Goal: Task Accomplishment & Management: Complete application form

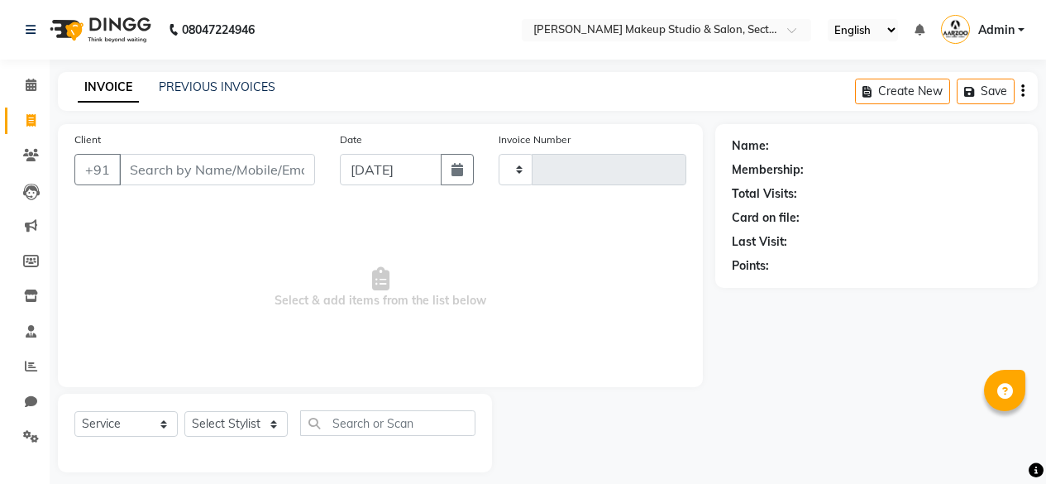
select select "service"
type input "0085"
select select "6943"
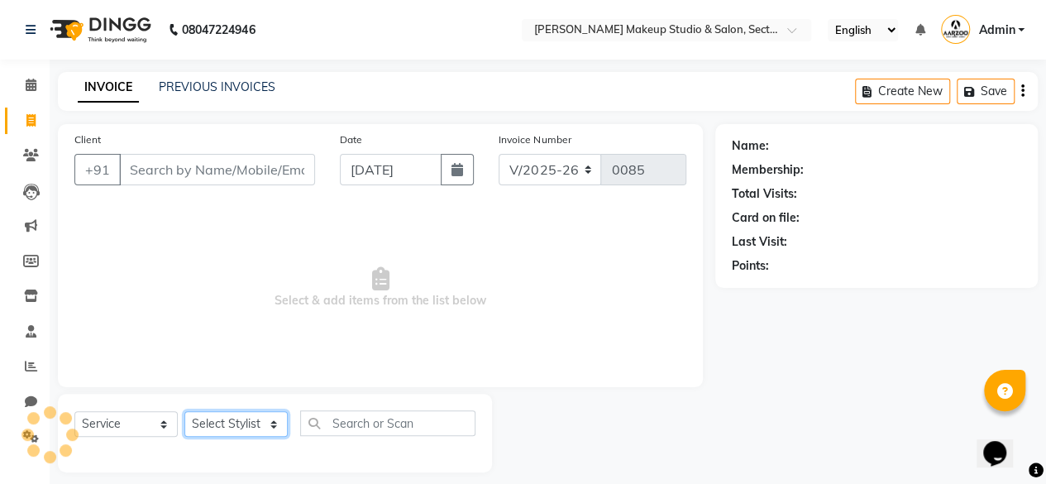
click at [237, 425] on select "Select Stylist" at bounding box center [235, 424] width 103 height 26
click at [246, 416] on select "Select Stylist" at bounding box center [235, 424] width 103 height 26
click at [242, 417] on select "Select Stylist aarzoo mam [PERSON_NAME] [PERSON_NAME] [PERSON_NAME] [PERSON_NAM…" at bounding box center [235, 424] width 103 height 26
click at [240, 416] on select "Select Stylist aarzoo mam [PERSON_NAME] [PERSON_NAME] [PERSON_NAME] [PERSON_NAM…" at bounding box center [235, 424] width 103 height 26
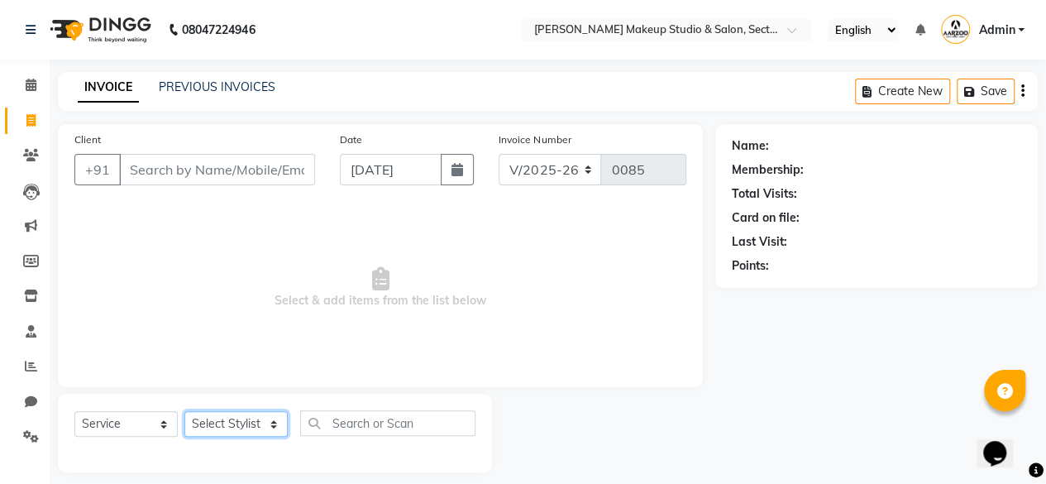
select select "63169"
click at [184, 411] on select "Select Stylist aarzoo mam [PERSON_NAME] [PERSON_NAME] [PERSON_NAME] [PERSON_NAM…" at bounding box center [235, 424] width 103 height 26
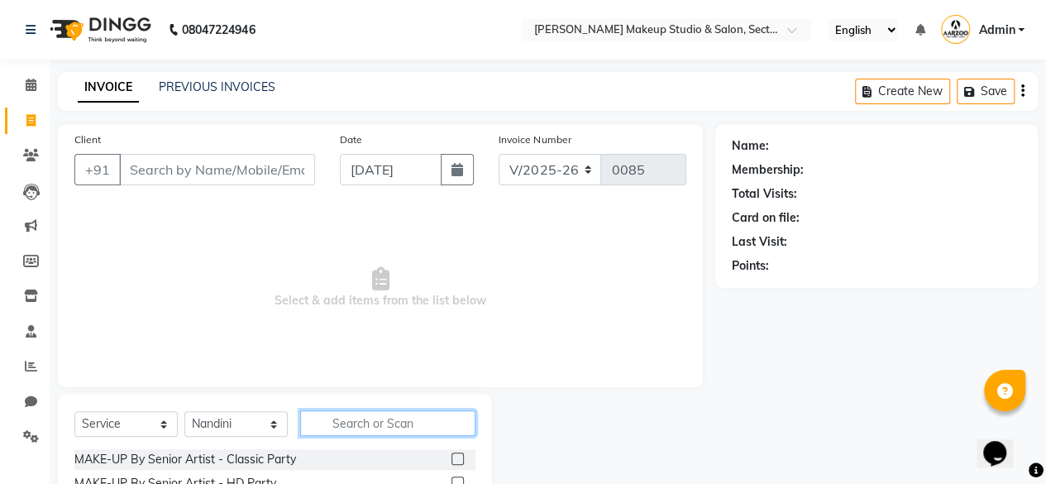
click at [345, 419] on input "text" at bounding box center [387, 423] width 175 height 26
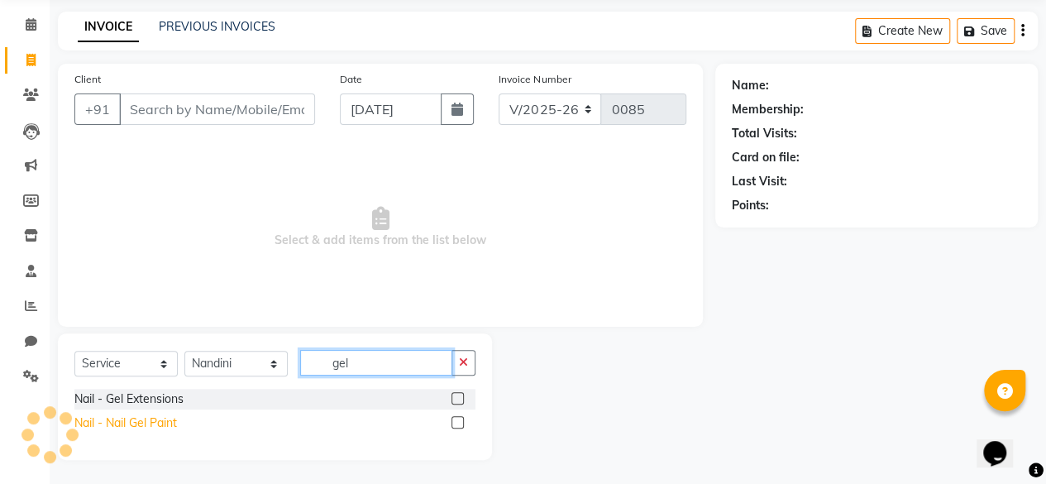
type input "gel"
click at [109, 416] on div "Nail - Nail Gel Paint" at bounding box center [125, 422] width 103 height 17
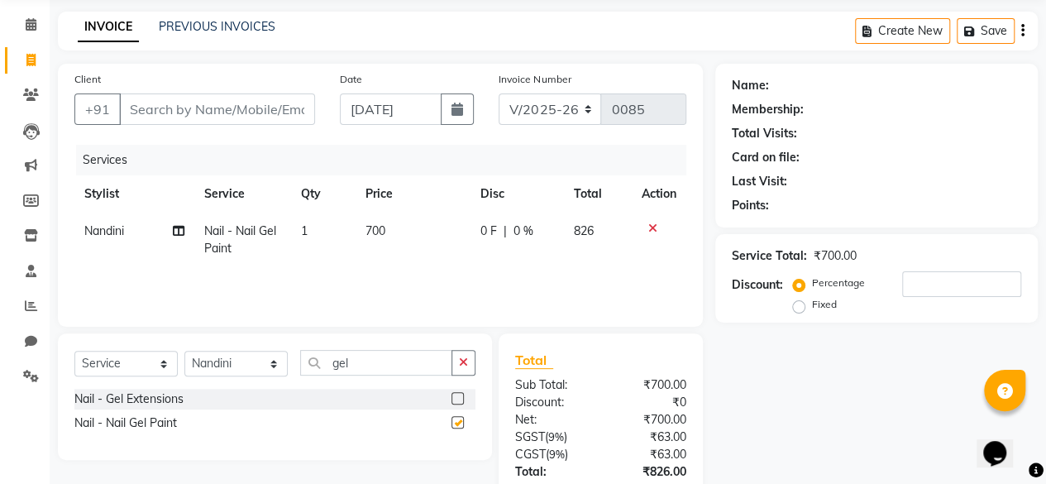
checkbox input "false"
click at [195, 112] on input "Client" at bounding box center [217, 108] width 196 height 31
type input "g"
type input "0"
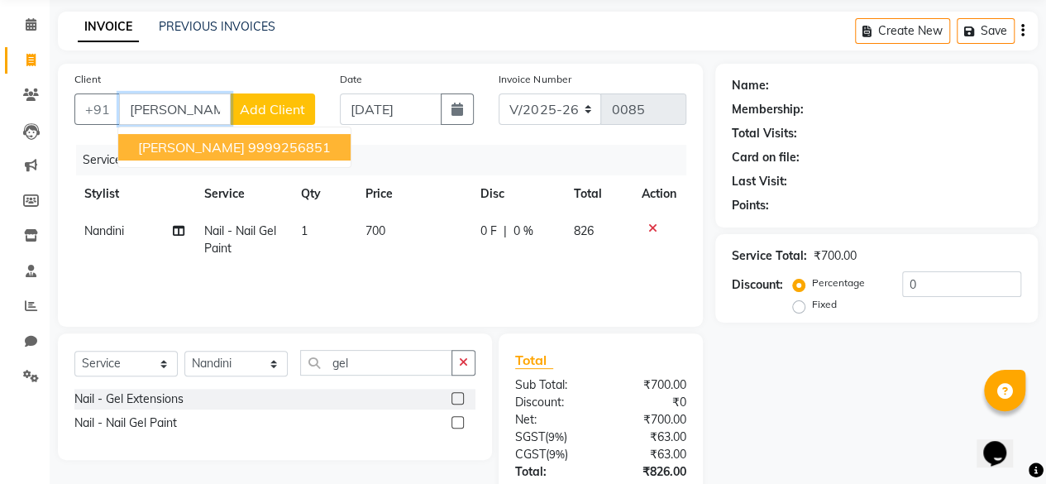
click at [211, 136] on button "[PERSON_NAME] 9999256851" at bounding box center [234, 147] width 232 height 26
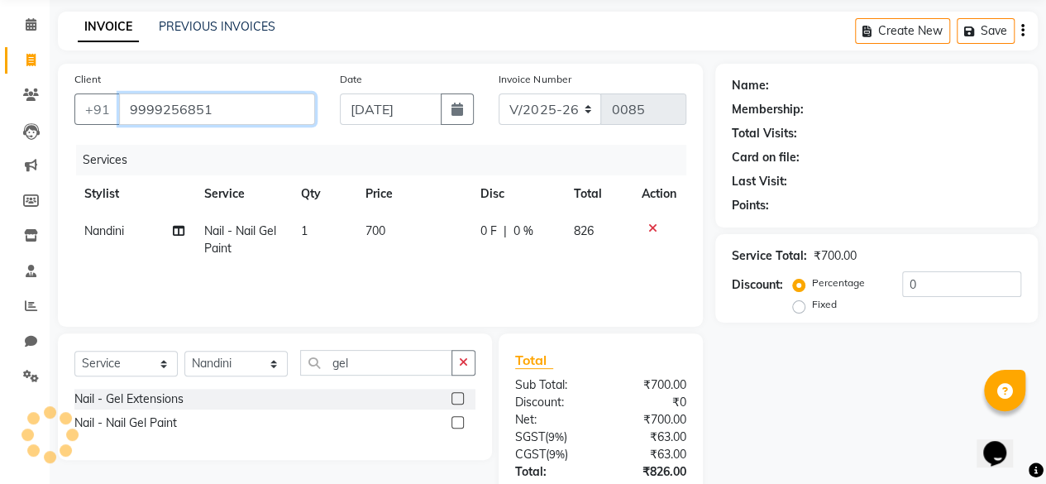
type input "9999256851"
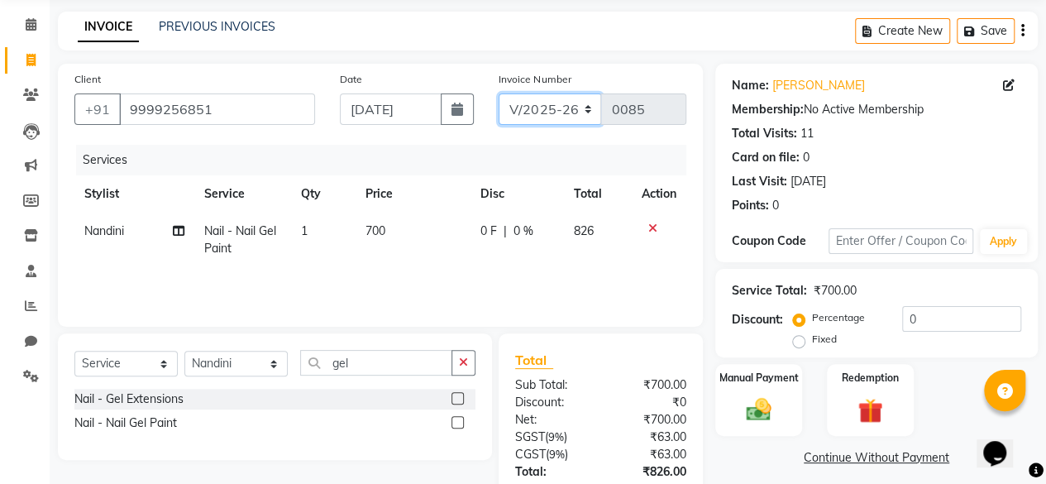
click at [584, 105] on select "CSH/25 V/2025 V/2025-26" at bounding box center [550, 108] width 103 height 31
select select "7392"
click at [499, 93] on select "CSH/25 V/2025 V/2025-26" at bounding box center [550, 108] width 103 height 31
type input "0231"
click at [1022, 31] on icon "button" at bounding box center [1022, 31] width 3 height 1
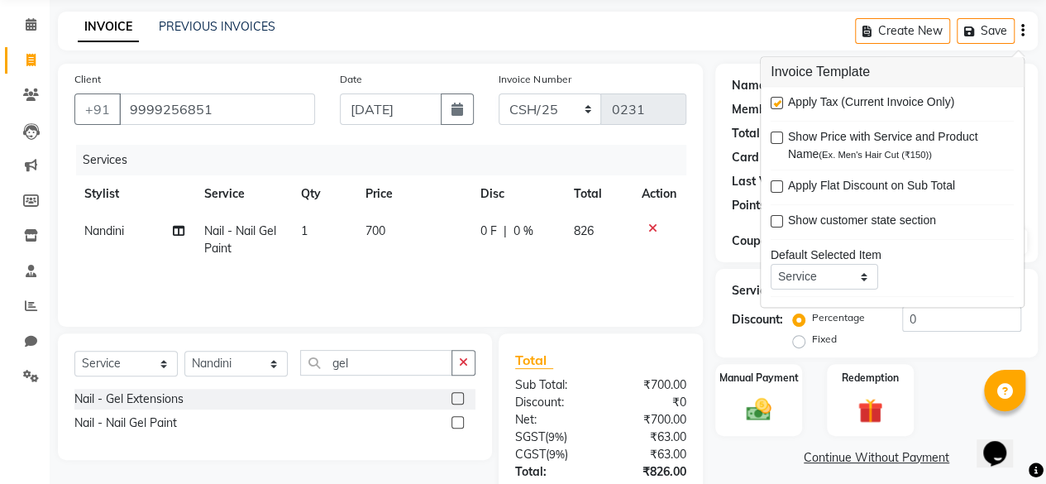
drag, startPoint x: 774, startPoint y: 102, endPoint x: 758, endPoint y: 163, distance: 63.2
click at [777, 102] on label at bounding box center [777, 104] width 12 height 12
click at [777, 102] on input "checkbox" at bounding box center [776, 104] width 11 height 11
checkbox input "false"
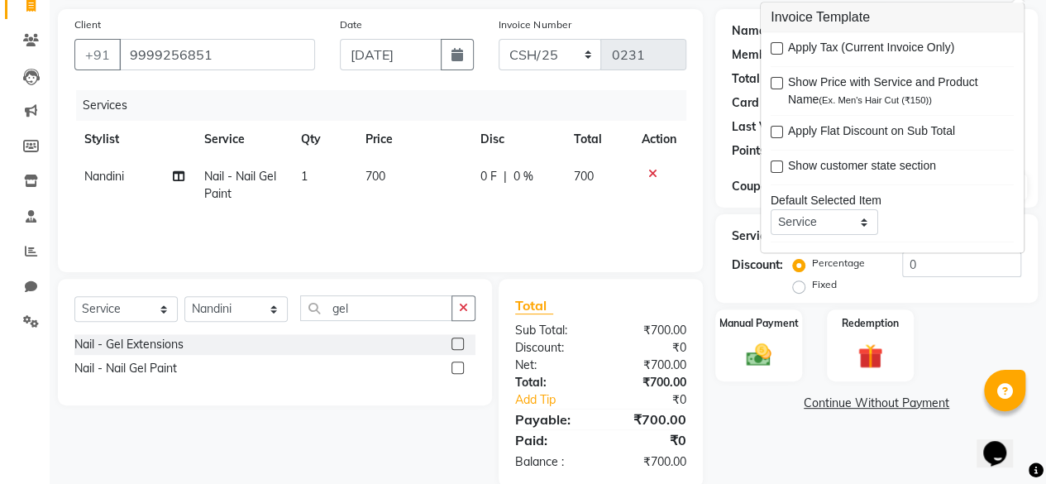
scroll to position [141, 0]
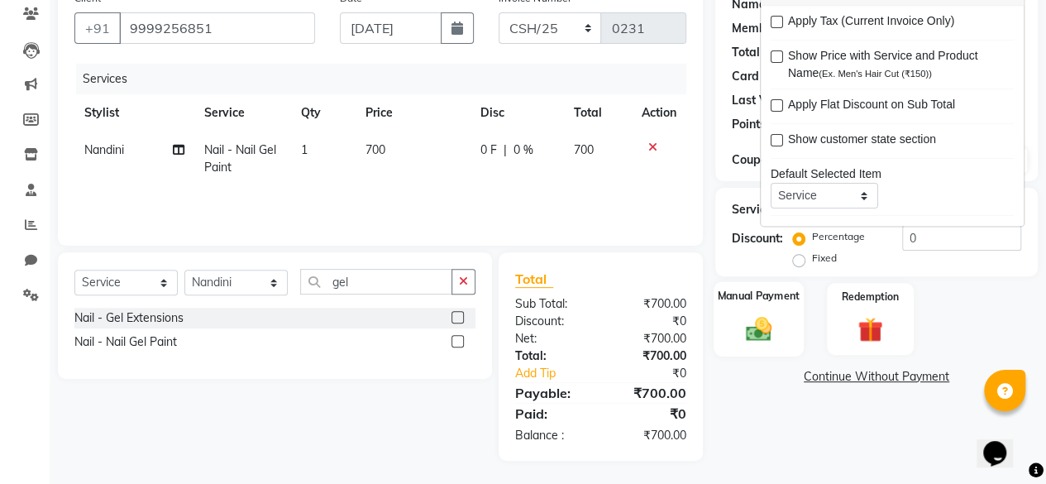
click at [763, 337] on img at bounding box center [759, 328] width 42 height 30
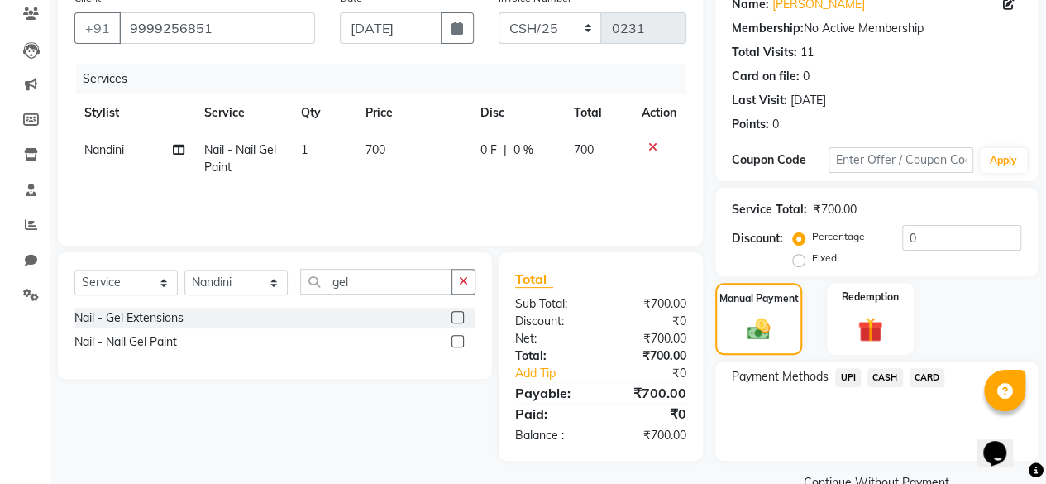
click at [887, 376] on span "CASH" at bounding box center [886, 377] width 36 height 19
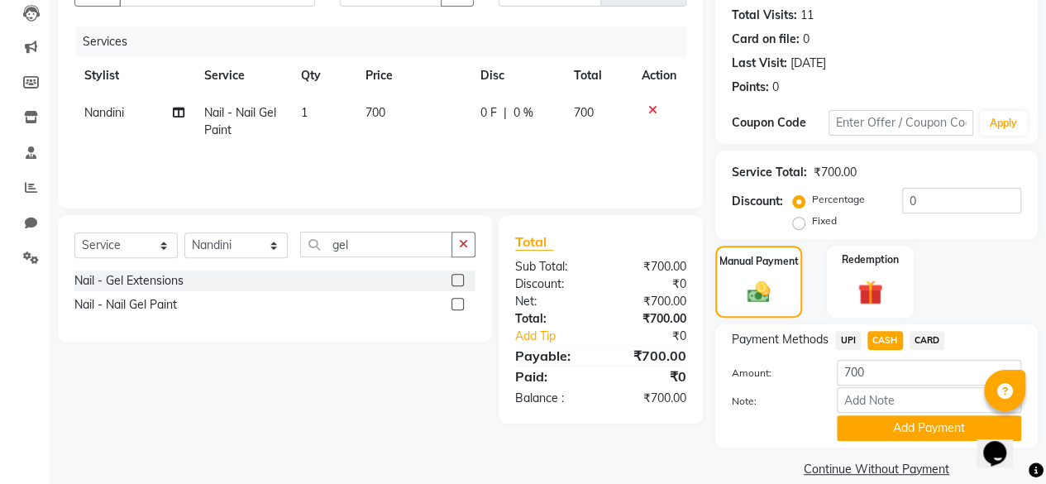
scroll to position [200, 0]
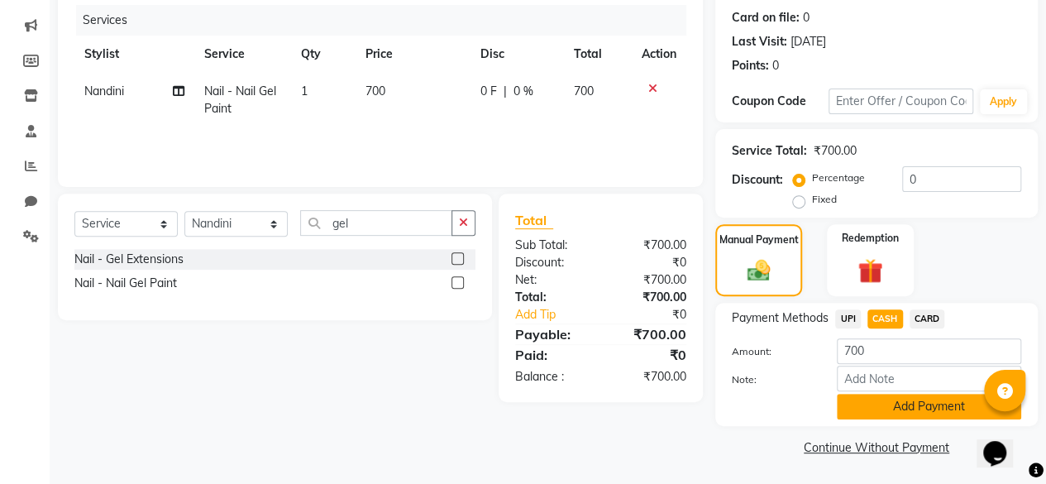
click at [905, 414] on button "Add Payment" at bounding box center [929, 407] width 184 height 26
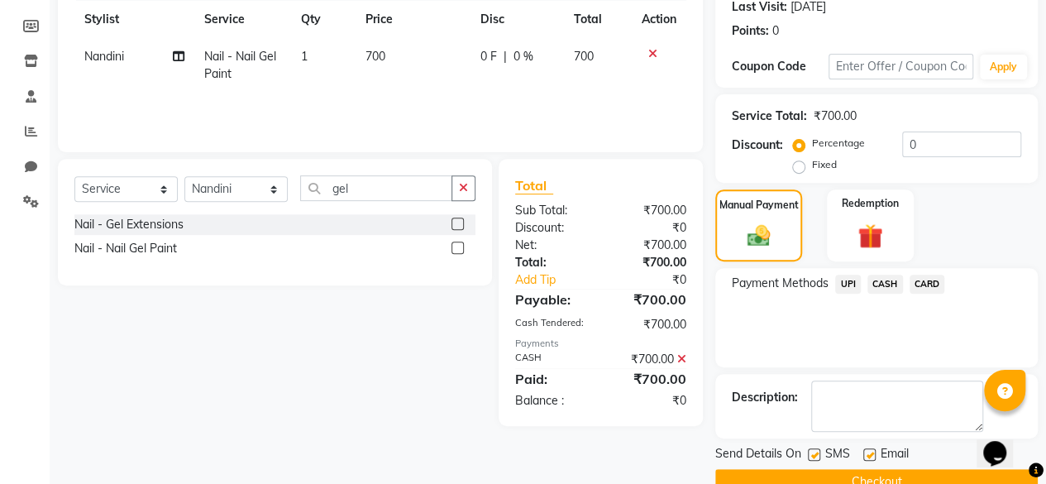
scroll to position [268, 0]
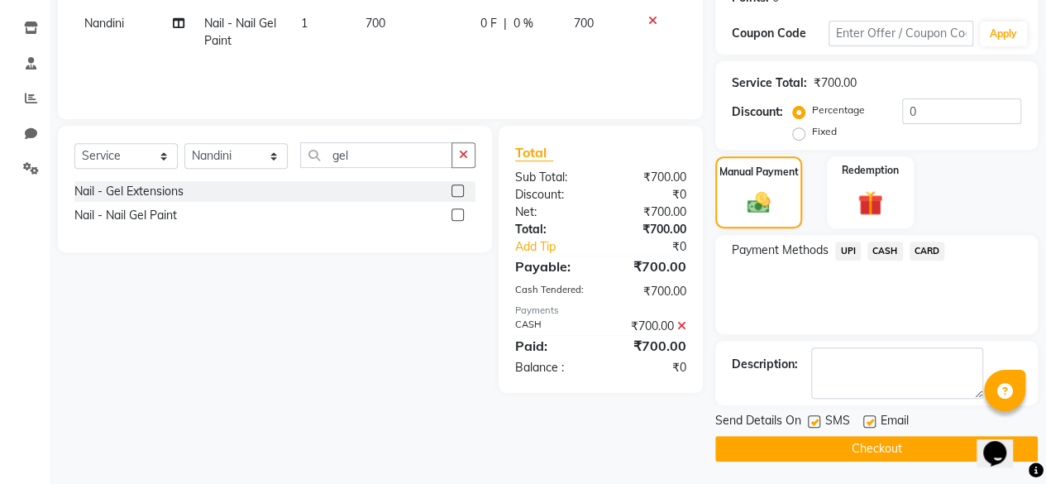
click at [882, 248] on span "CASH" at bounding box center [886, 251] width 36 height 19
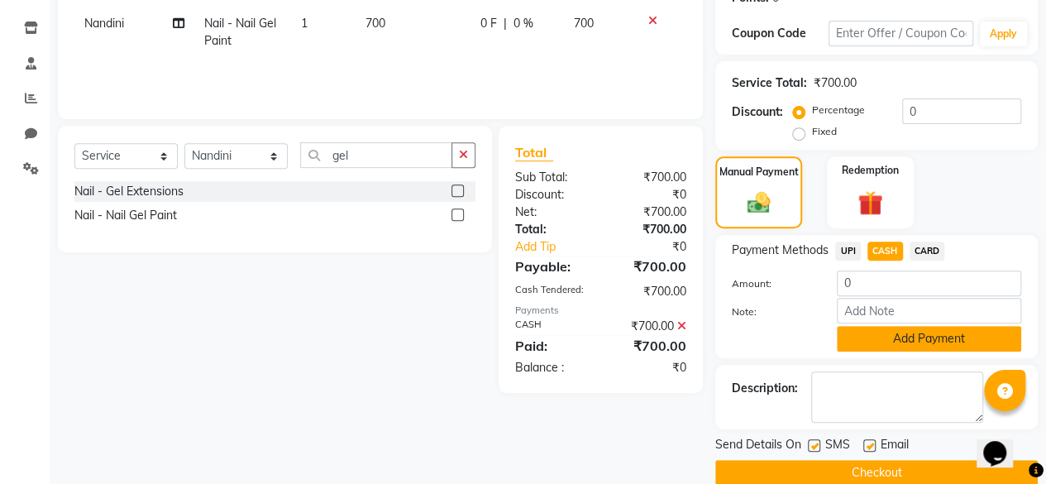
click at [897, 333] on button "Add Payment" at bounding box center [929, 339] width 184 height 26
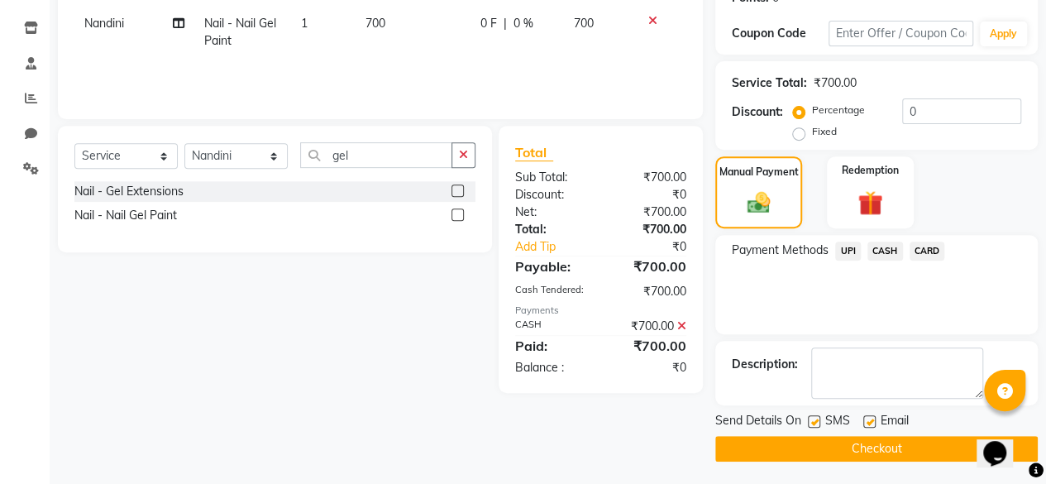
click at [796, 441] on button "Checkout" at bounding box center [876, 449] width 323 height 26
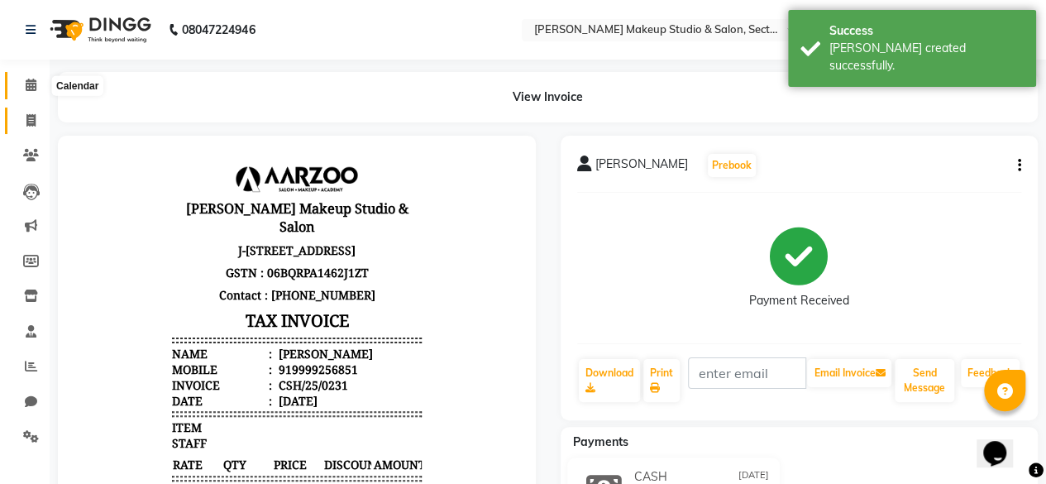
drag, startPoint x: 28, startPoint y: 84, endPoint x: 23, endPoint y: 109, distance: 25.3
click at [26, 84] on icon at bounding box center [31, 85] width 11 height 12
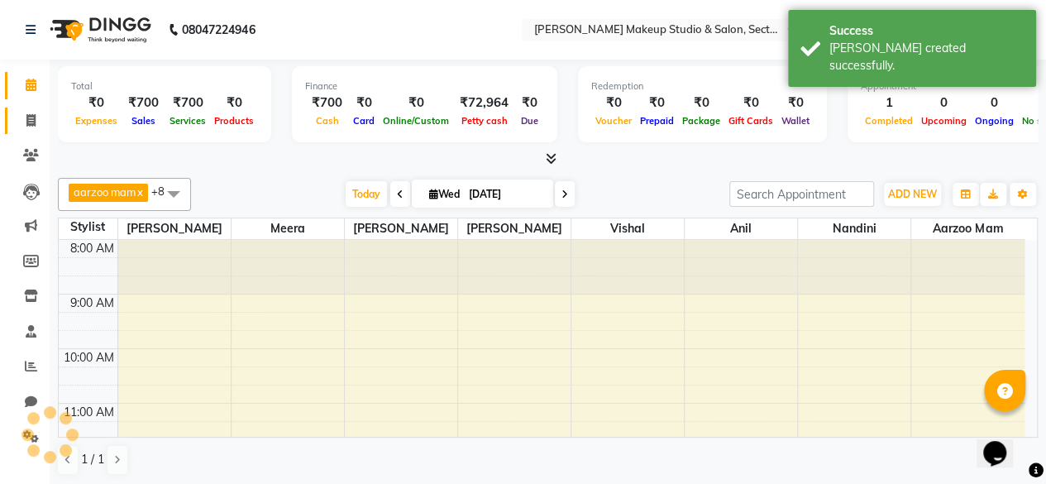
click at [25, 123] on span at bounding box center [31, 121] width 29 height 19
select select "service"
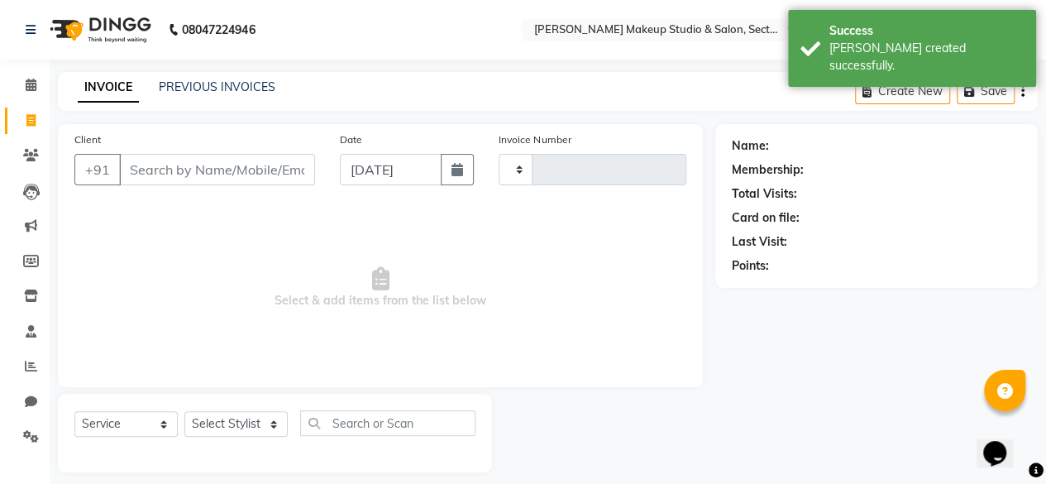
type input "0085"
select select "6943"
